Goal: Transaction & Acquisition: Purchase product/service

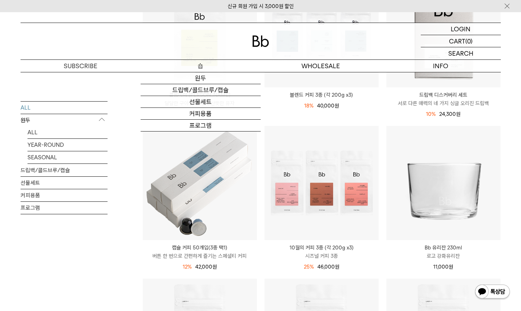
click at [205, 64] on p "숍" at bounding box center [201, 66] width 120 height 12
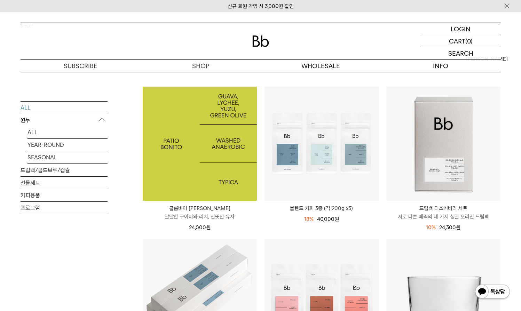
scroll to position [56, 0]
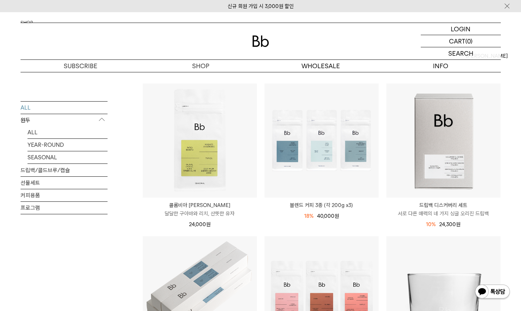
click at [217, 207] on p "콜롬비아 [PERSON_NAME]" at bounding box center [200, 205] width 114 height 8
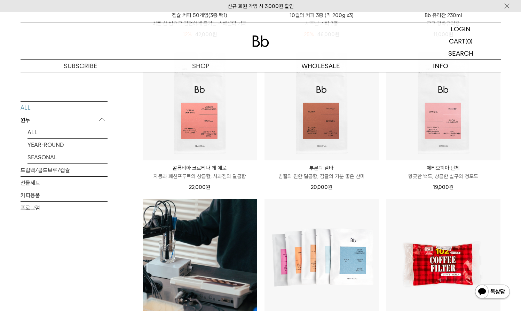
scroll to position [396, 0]
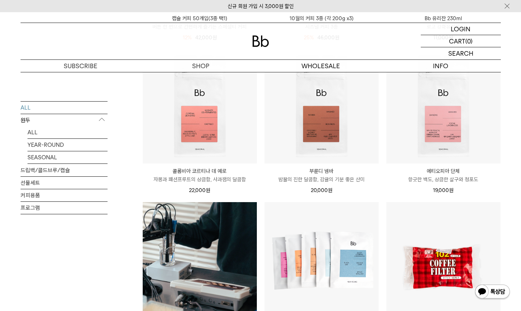
click at [224, 175] on p "콜롬비아 코르티나 데 예로" at bounding box center [200, 171] width 114 height 8
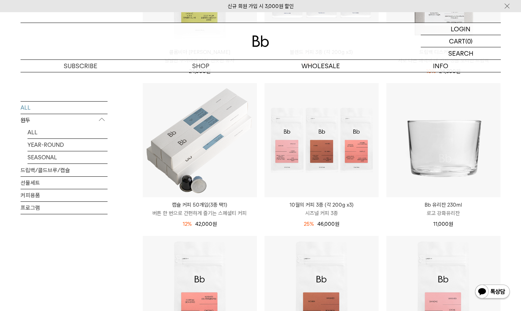
scroll to position [0, 0]
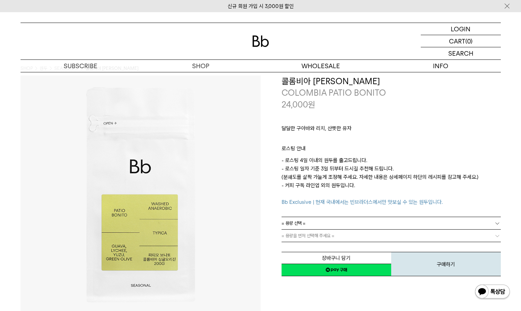
scroll to position [18, 0]
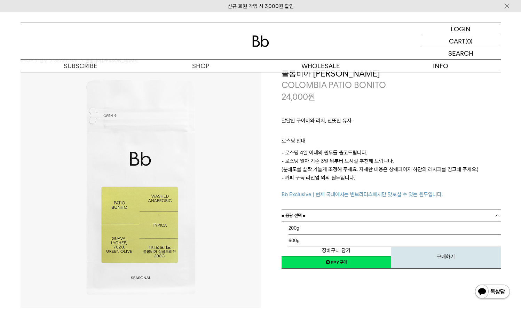
click at [337, 214] on link "= 용량 선택 =" at bounding box center [391, 216] width 219 height 12
click at [333, 231] on li "200g" at bounding box center [395, 228] width 212 height 13
click at [333, 233] on link "= 용량을 먼저 선택해 주세요 =" at bounding box center [391, 228] width 219 height 12
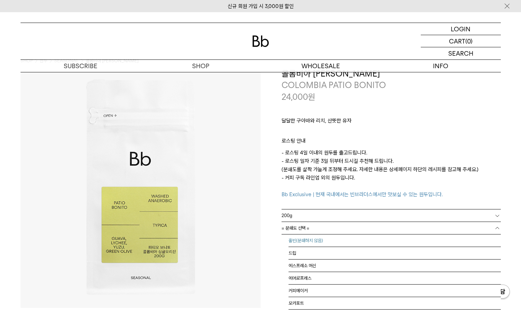
click at [332, 241] on li "홀빈(분쇄하지 않음)" at bounding box center [395, 241] width 212 height 13
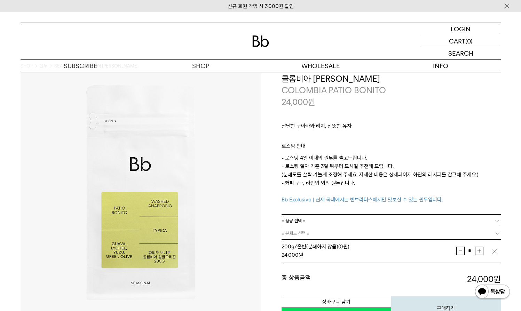
scroll to position [12, 0]
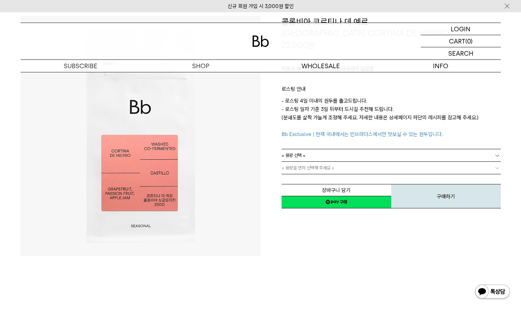
scroll to position [44, 0]
